Goal: Transaction & Acquisition: Purchase product/service

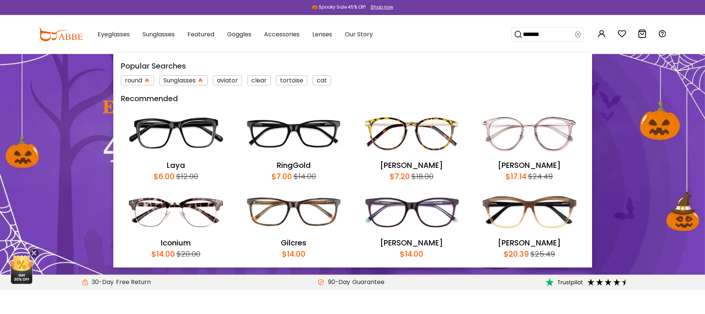
type input "*******"
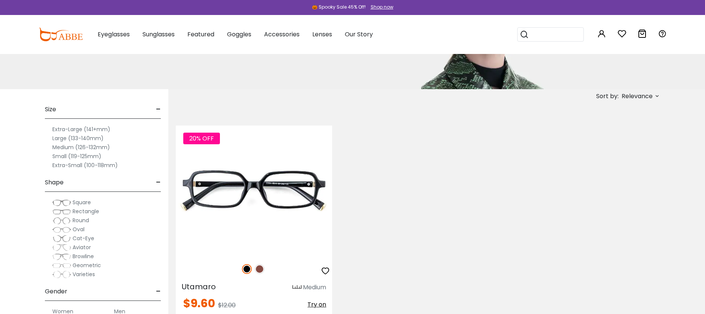
scroll to position [106, 0]
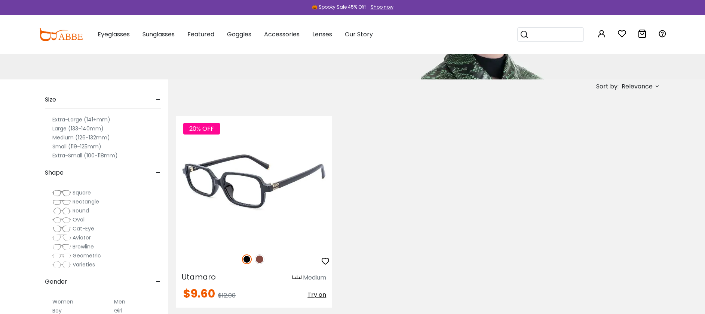
click at [262, 259] on img at bounding box center [260, 259] width 10 height 10
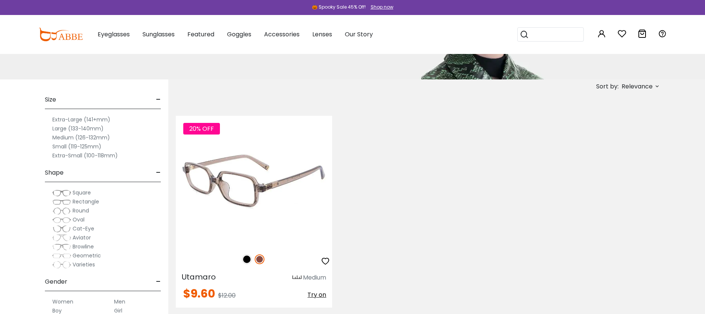
click at [262, 195] on img at bounding box center [254, 181] width 156 height 131
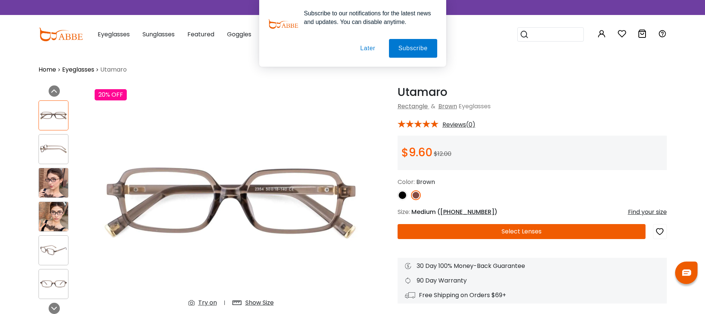
click at [372, 48] on button "Later" at bounding box center [368, 48] width 34 height 19
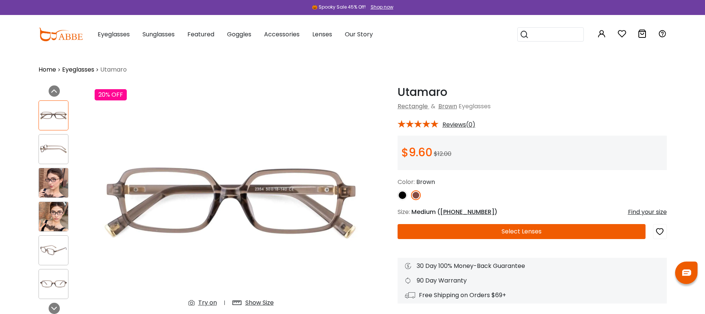
click at [583, 91] on h1 "Utamaro" at bounding box center [532, 91] width 269 height 13
